Goal: Check status

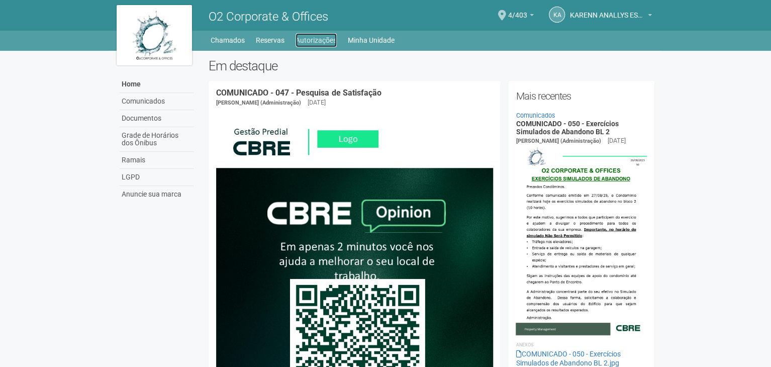
click at [314, 41] on link "Autorizações" at bounding box center [315, 40] width 41 height 14
